Goal: Check status

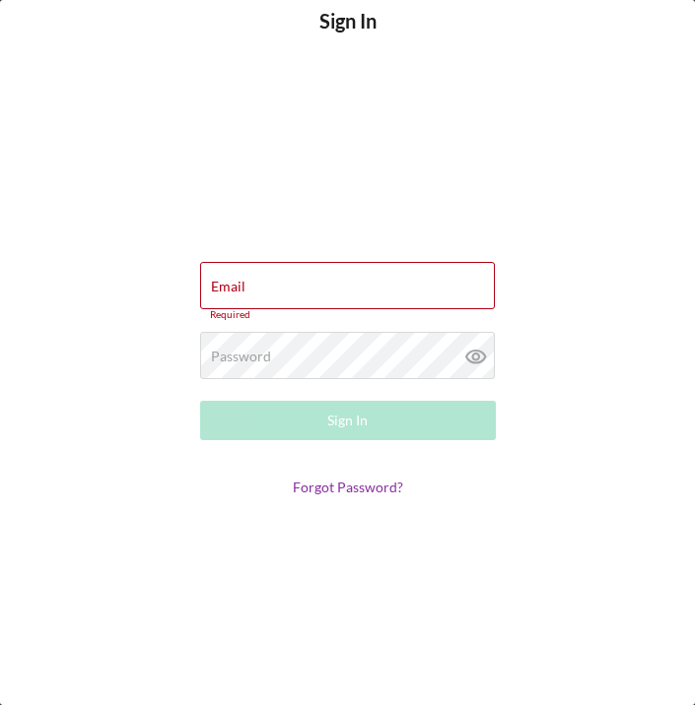
click at [578, 34] on div "Sign In Email Required Password Required Sign In Forgot Password?" at bounding box center [347, 352] width 695 height 705
click at [409, 288] on div "Email Required" at bounding box center [348, 291] width 296 height 59
type input "[EMAIL_ADDRESS][DOMAIN_NAME]"
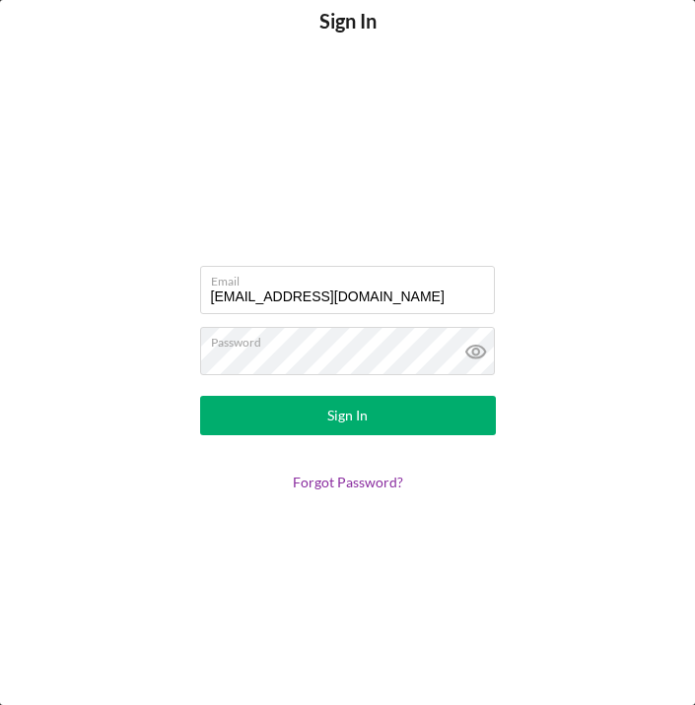
click at [372, 412] on button "Sign In" at bounding box center [348, 415] width 296 height 39
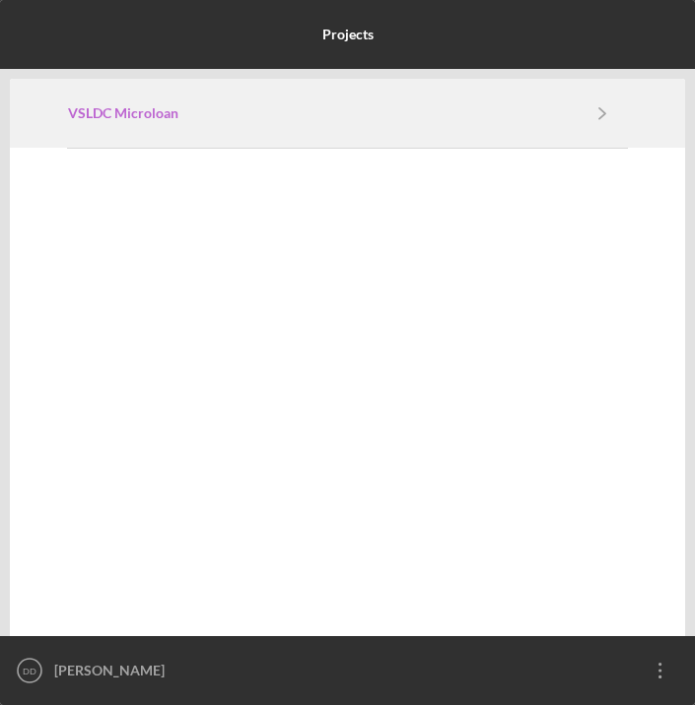
click at [277, 115] on link "VSLDC Microloan" at bounding box center [322, 113] width 508 height 16
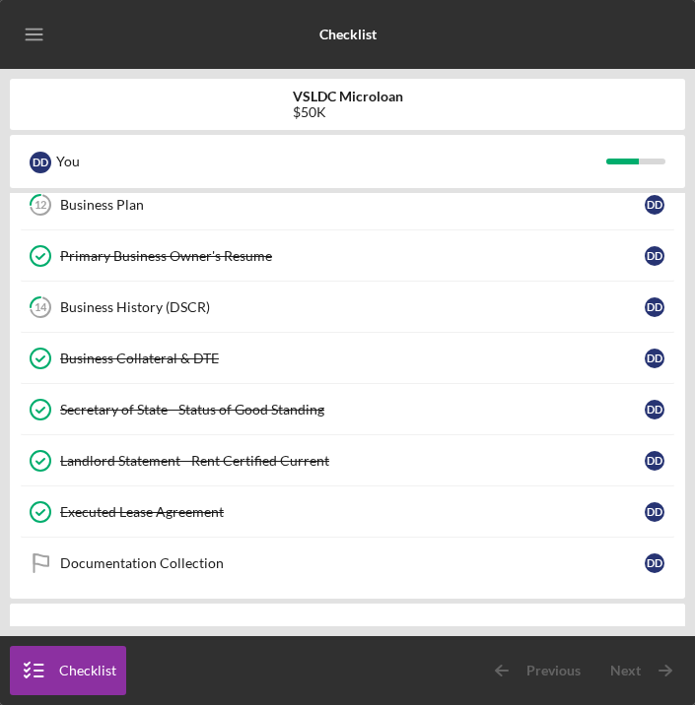
scroll to position [351, 0]
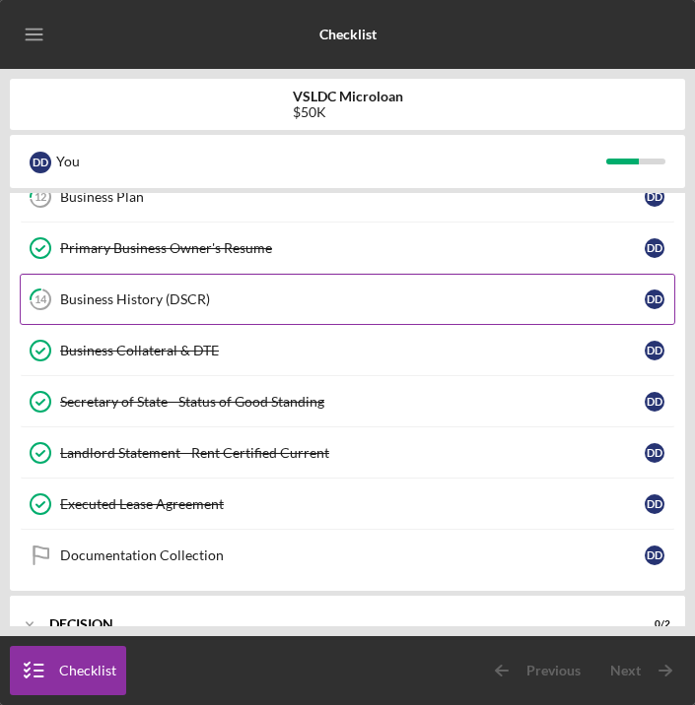
click at [337, 301] on div "Business History (DSCR)" at bounding box center [352, 300] width 584 height 16
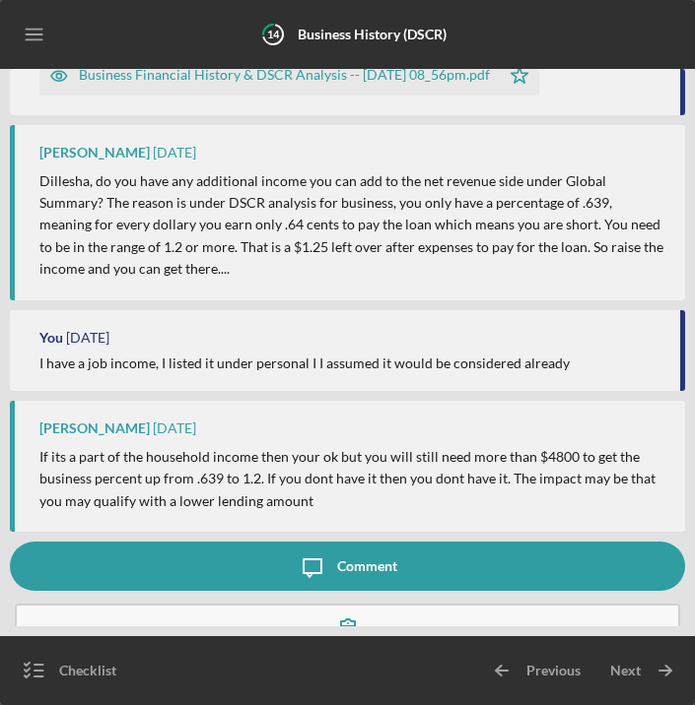
scroll to position [450, 0]
